Goal: Information Seeking & Learning: Check status

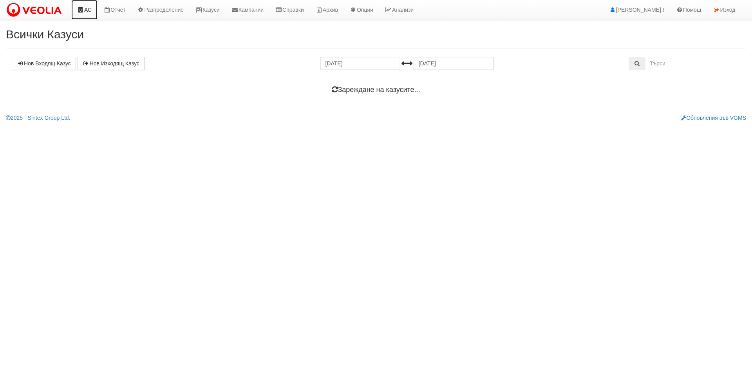
click at [93, 9] on link "АС" at bounding box center [84, 10] width 26 height 20
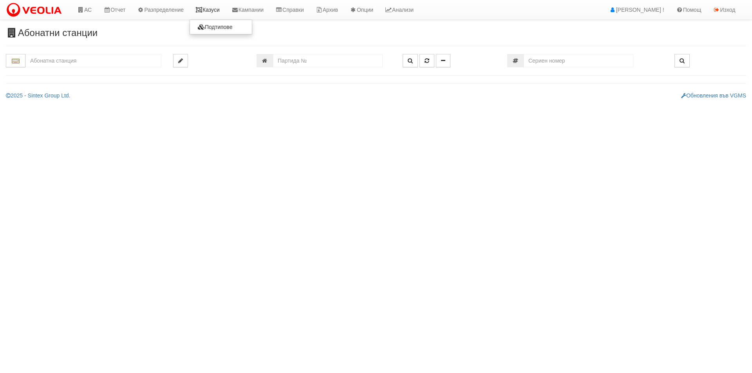
click at [224, 10] on link "Казуси" at bounding box center [207, 10] width 36 height 20
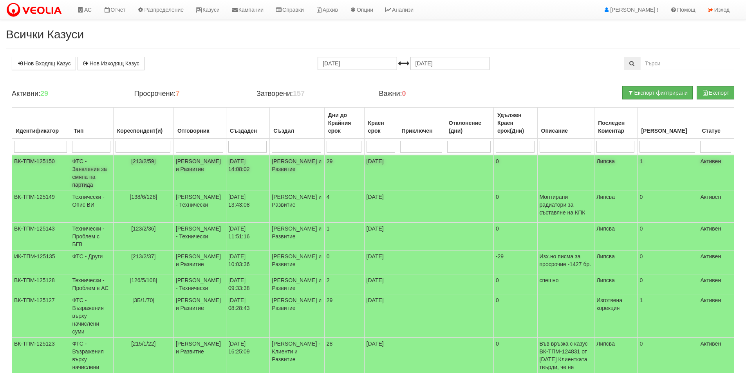
click at [151, 174] on td "[213/2/59]" at bounding box center [143, 173] width 60 height 36
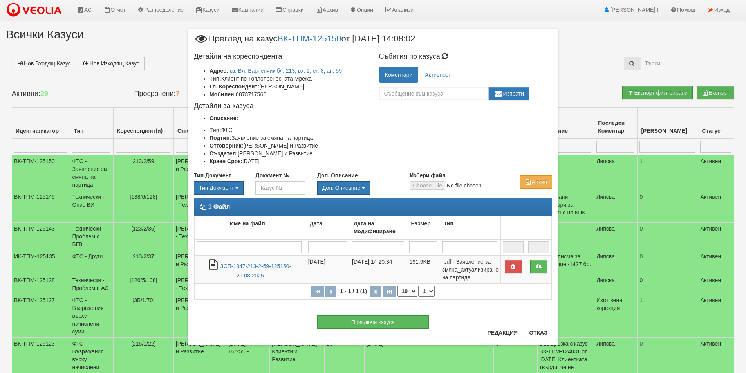
drag, startPoint x: 345, startPoint y: 88, endPoint x: 262, endPoint y: 88, distance: 83.0
click at [262, 88] on li "Гл. Кореспондент: Николай Димитров Касапски" at bounding box center [288, 87] width 158 height 8
copy li "Николай Димитров Касапски"
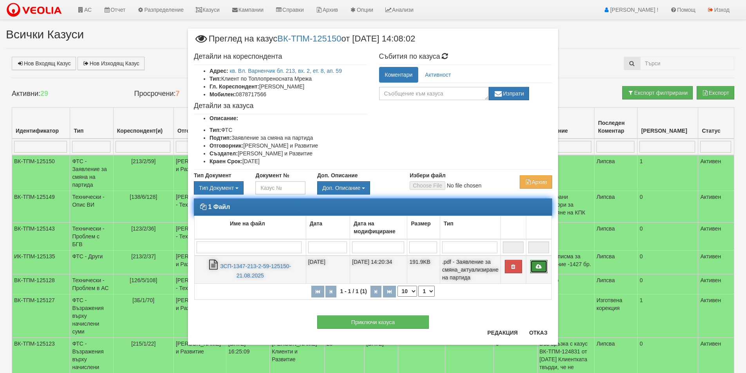
click at [546, 268] on link at bounding box center [538, 266] width 17 height 13
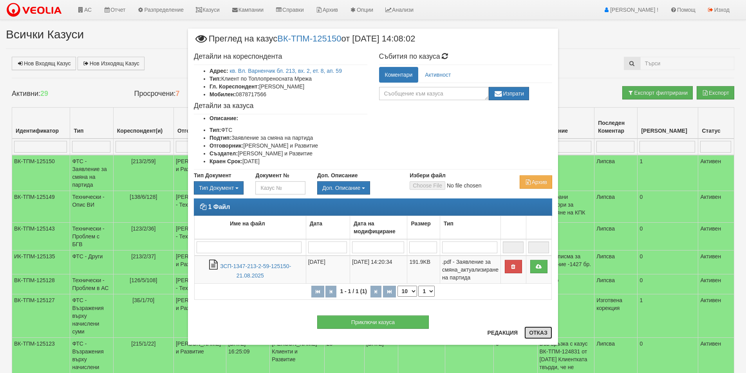
click at [543, 338] on button "Отказ" at bounding box center [538, 332] width 28 height 13
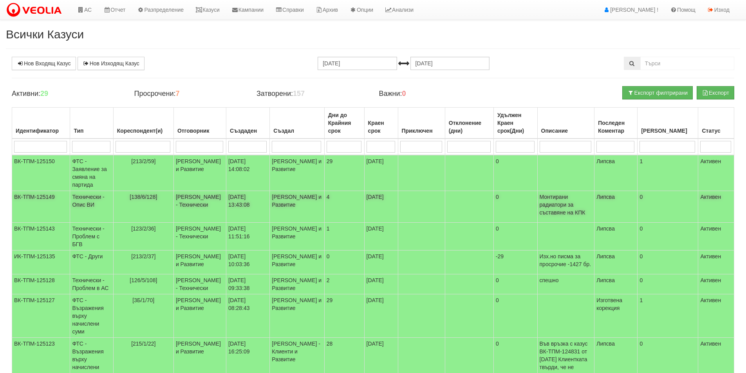
click at [232, 206] on td "[DATE] 13:43:08" at bounding box center [247, 207] width 43 height 32
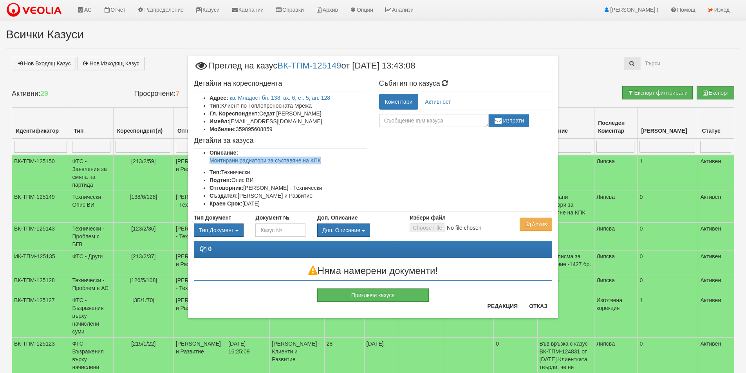
drag, startPoint x: 344, startPoint y: 160, endPoint x: 206, endPoint y: 162, distance: 137.8
click at [205, 162] on ul "Описание: Монтирани радиатори за съставяне на КПК Тип: Технически Подтип: Опис …" at bounding box center [280, 178] width 173 height 59
copy p "Монтирани радиатори за съставяне на КПК"
click at [534, 305] on button "Отказ" at bounding box center [538, 306] width 28 height 13
